Goal: Information Seeking & Learning: Learn about a topic

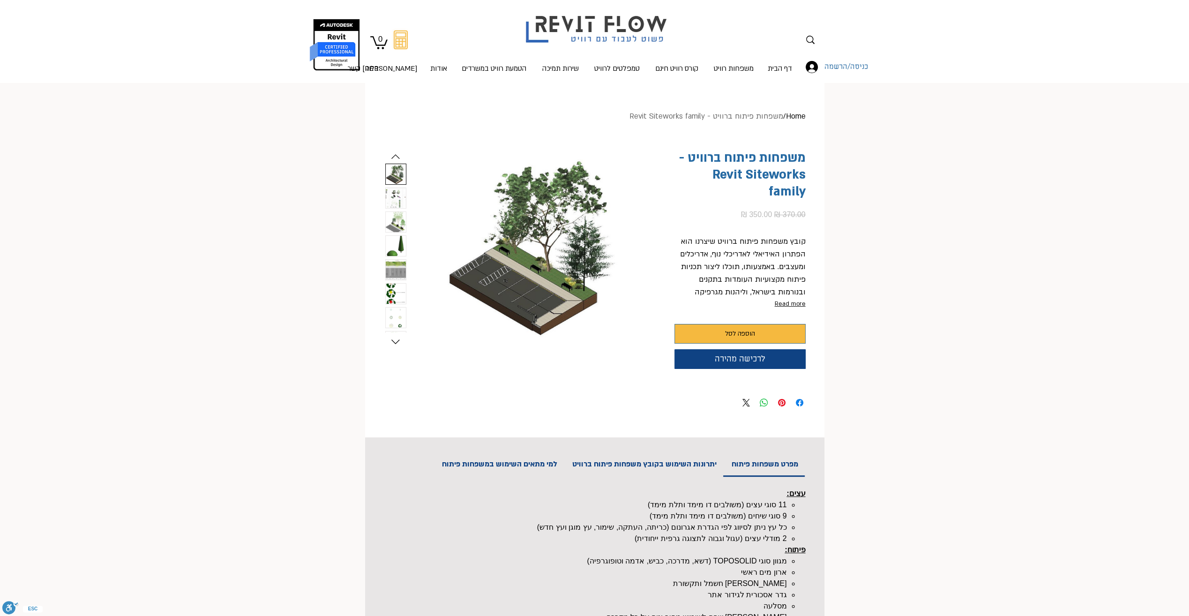
drag, startPoint x: 258, startPoint y: 263, endPoint x: 265, endPoint y: 264, distance: 7.0
click at [570, 293] on img "main content" at bounding box center [534, 248] width 244 height 197
click at [395, 304] on img "6 / 8" at bounding box center [396, 294] width 20 height 21
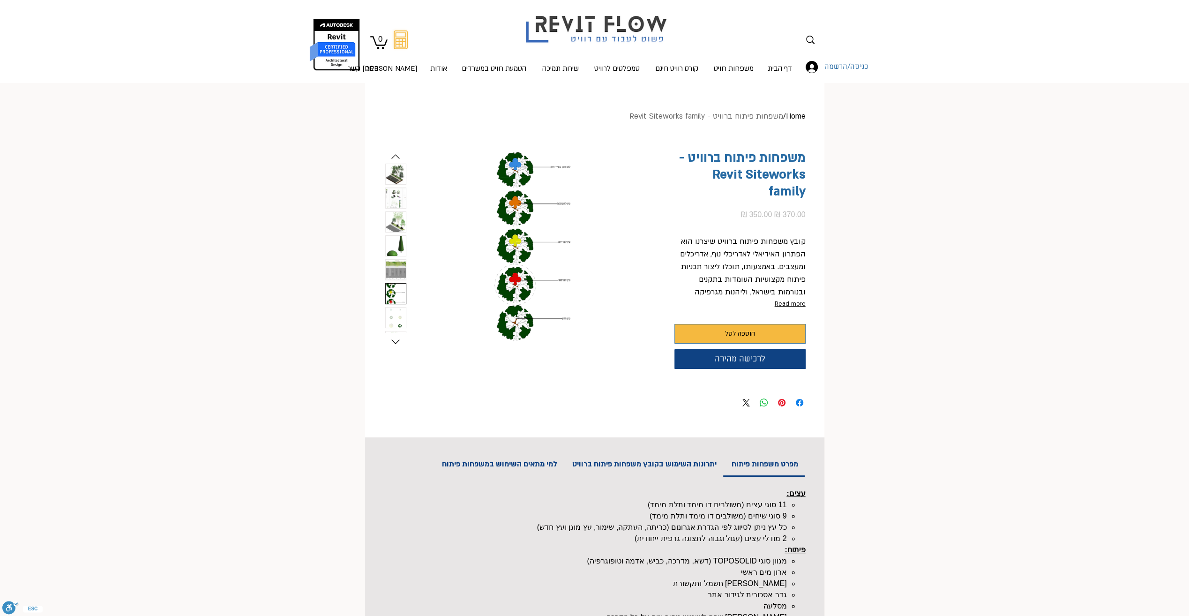
click at [397, 318] on img "7 / 8" at bounding box center [396, 317] width 20 height 21
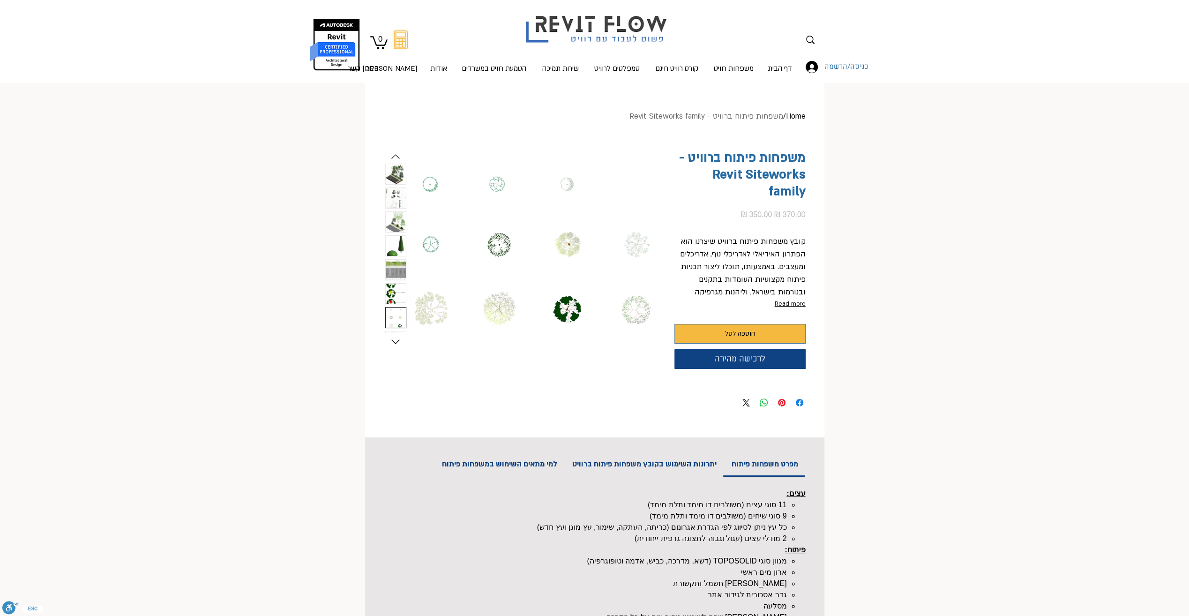
click at [395, 297] on img "6 / 8" at bounding box center [396, 294] width 20 height 21
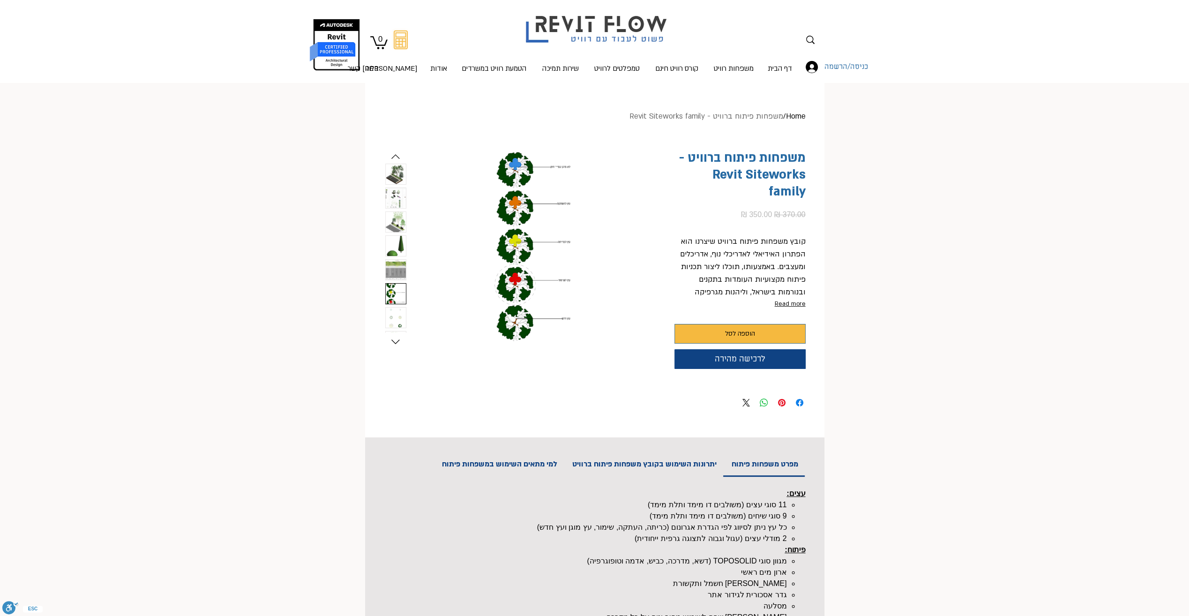
click at [397, 274] on img "5 / 8" at bounding box center [396, 270] width 20 height 21
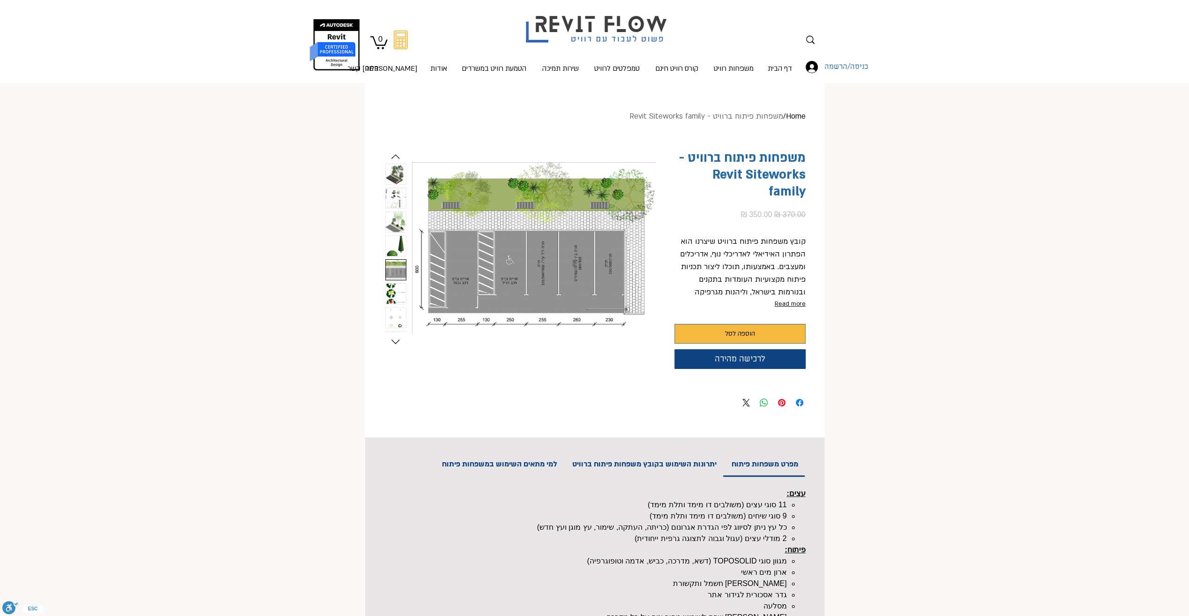
click at [396, 242] on img "4 / 8" at bounding box center [396, 246] width 20 height 21
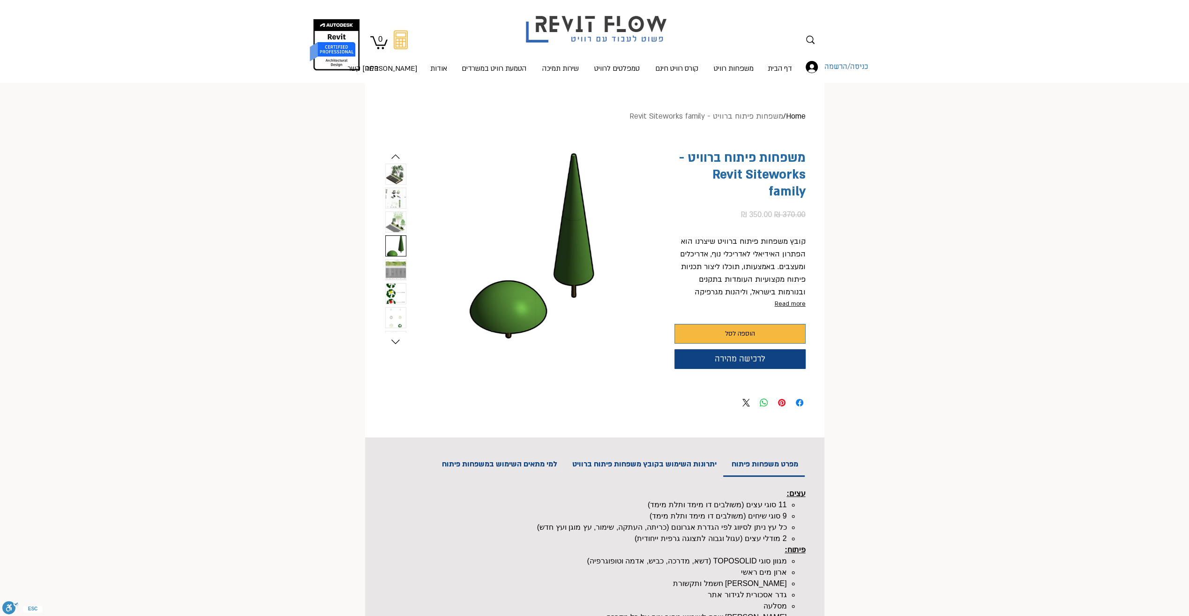
click at [397, 222] on img "3 / 8" at bounding box center [396, 222] width 20 height 21
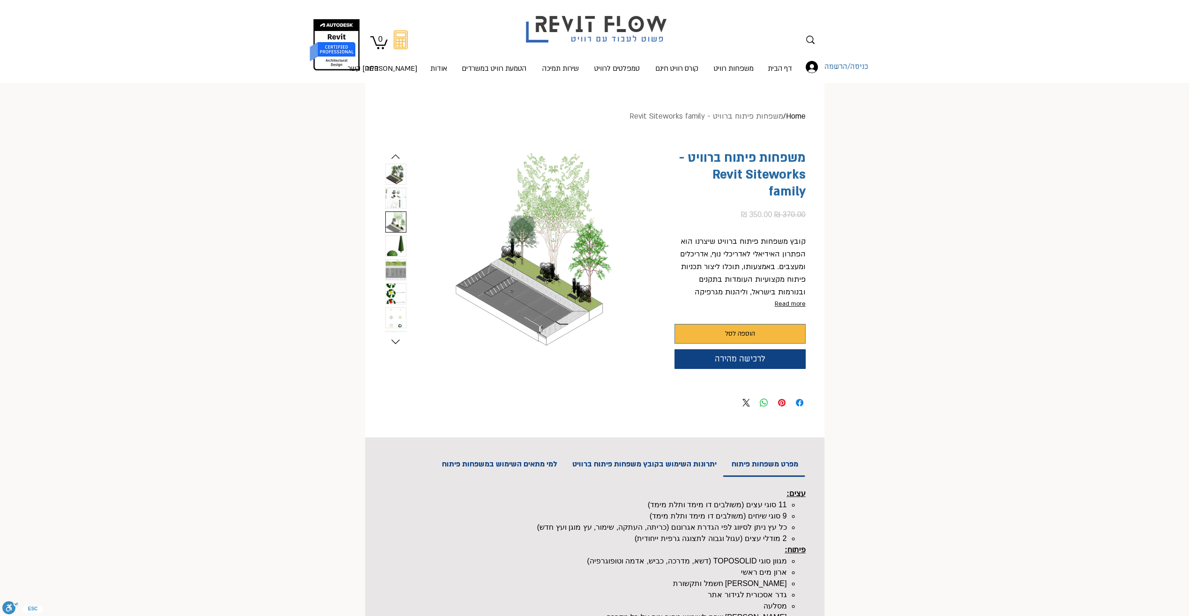
click at [396, 197] on img "2 / 8" at bounding box center [396, 198] width 20 height 21
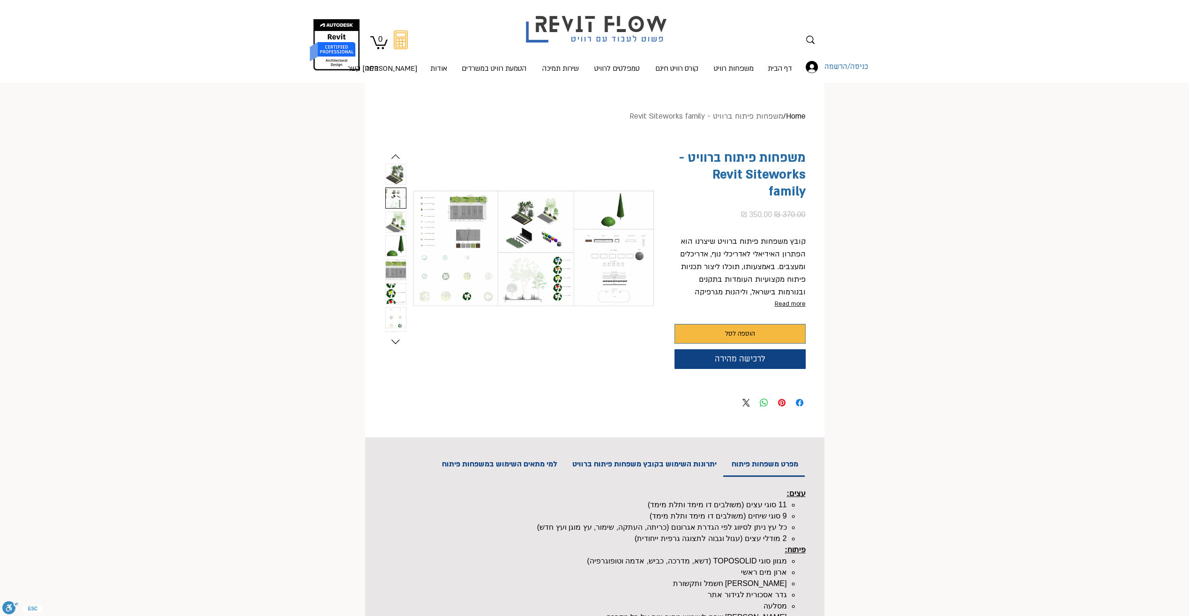
click at [392, 173] on img "1 / 8" at bounding box center [396, 174] width 20 height 21
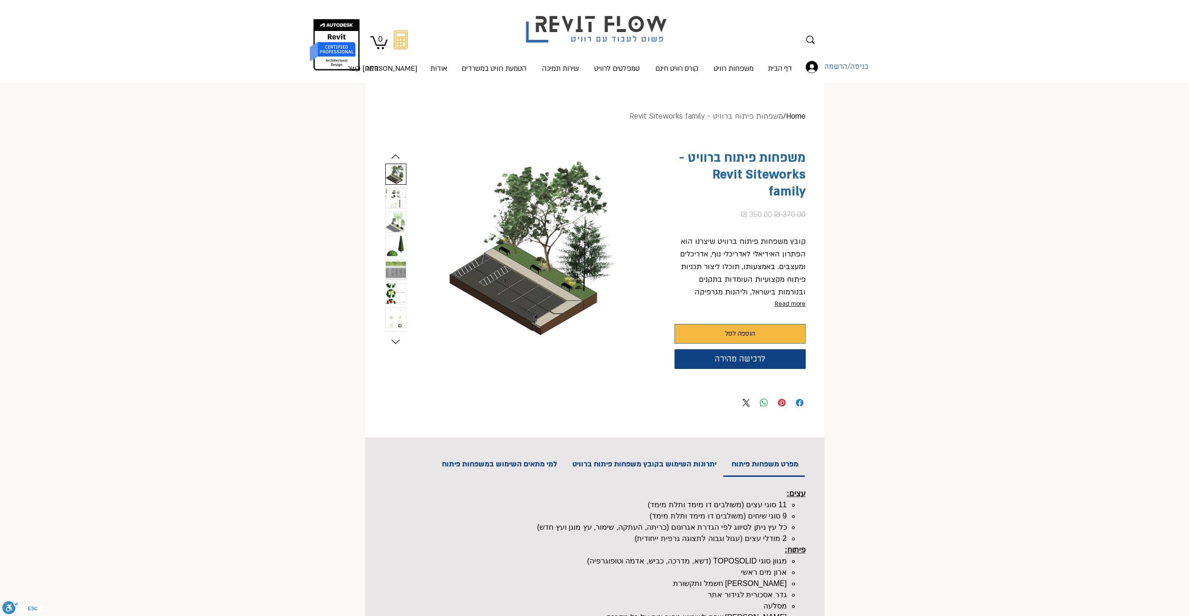
click at [393, 199] on img "2 / 8" at bounding box center [396, 198] width 20 height 21
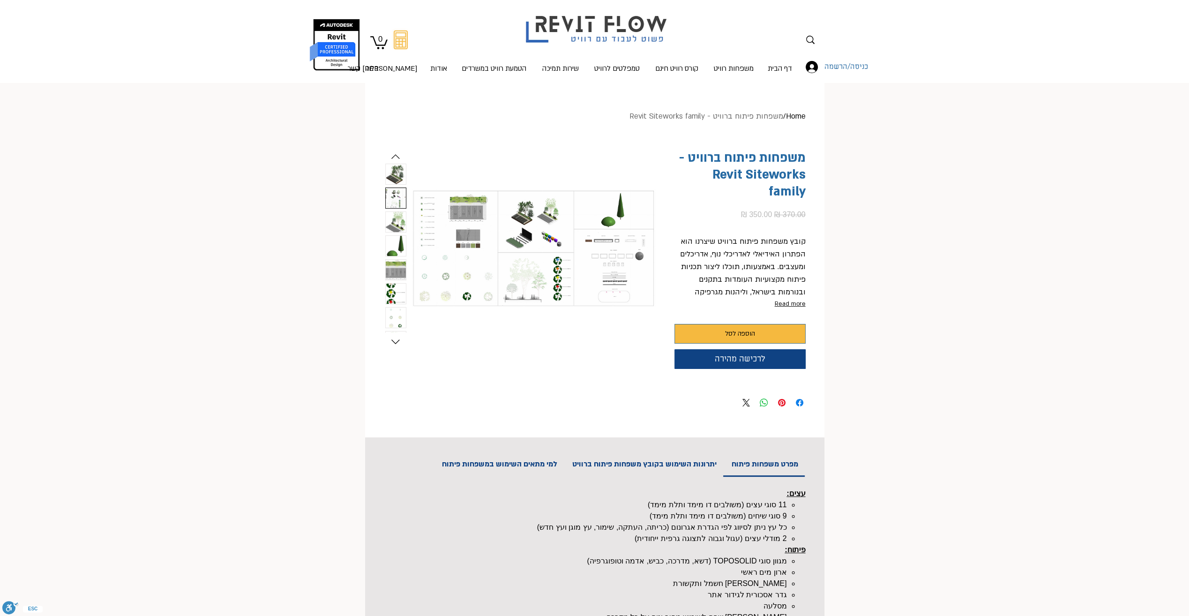
click at [555, 231] on img "main content" at bounding box center [534, 248] width 244 height 197
click at [555, 251] on img "main content" at bounding box center [534, 248] width 244 height 197
